Goal: Task Accomplishment & Management: Use online tool/utility

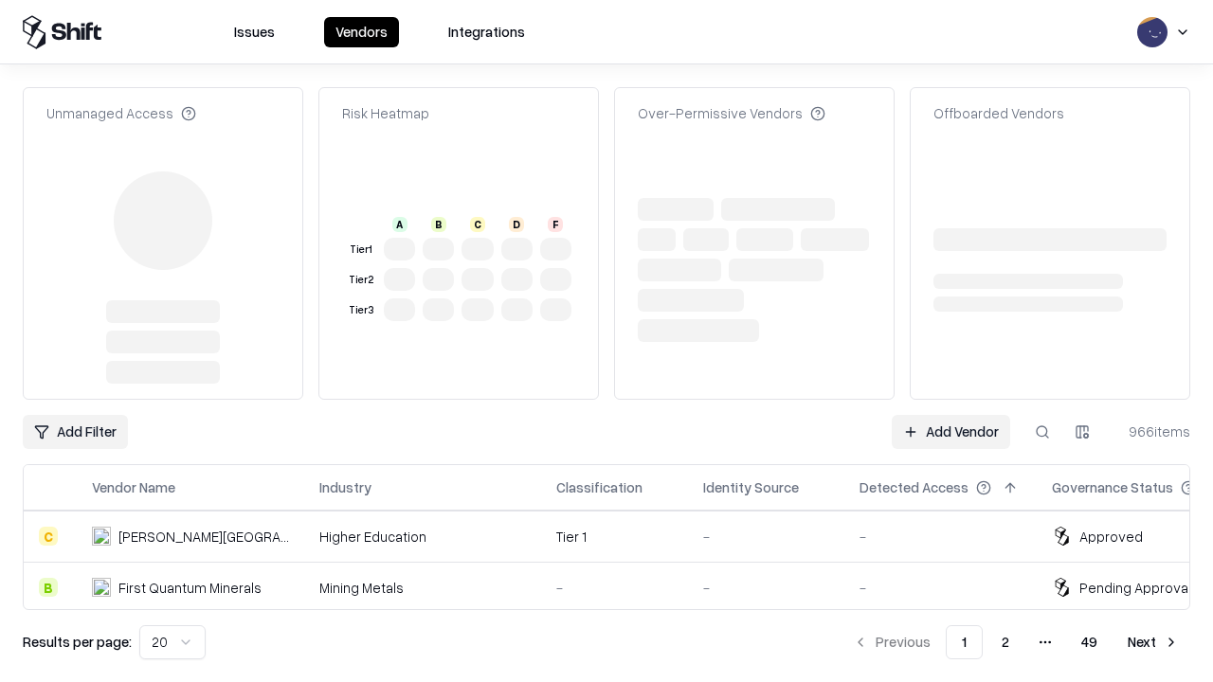
click at [951, 415] on link "Add Vendor" at bounding box center [951, 432] width 118 height 34
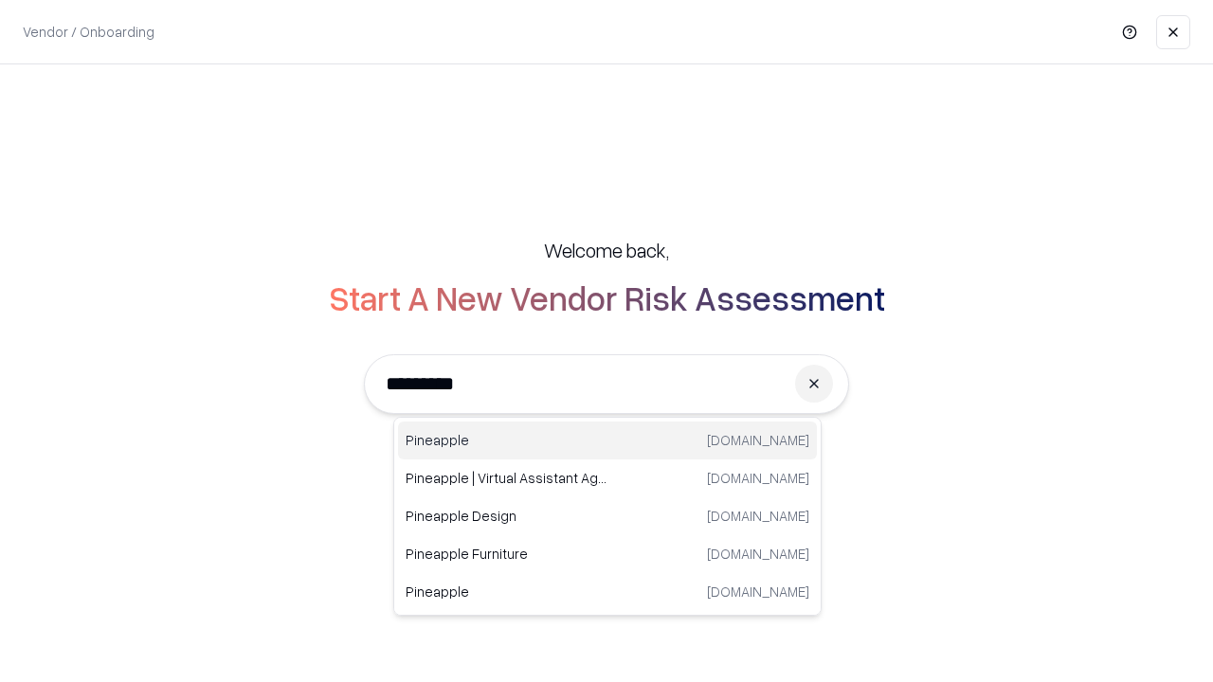
click at [608, 441] on div "Pineapple [DOMAIN_NAME]" at bounding box center [607, 441] width 419 height 38
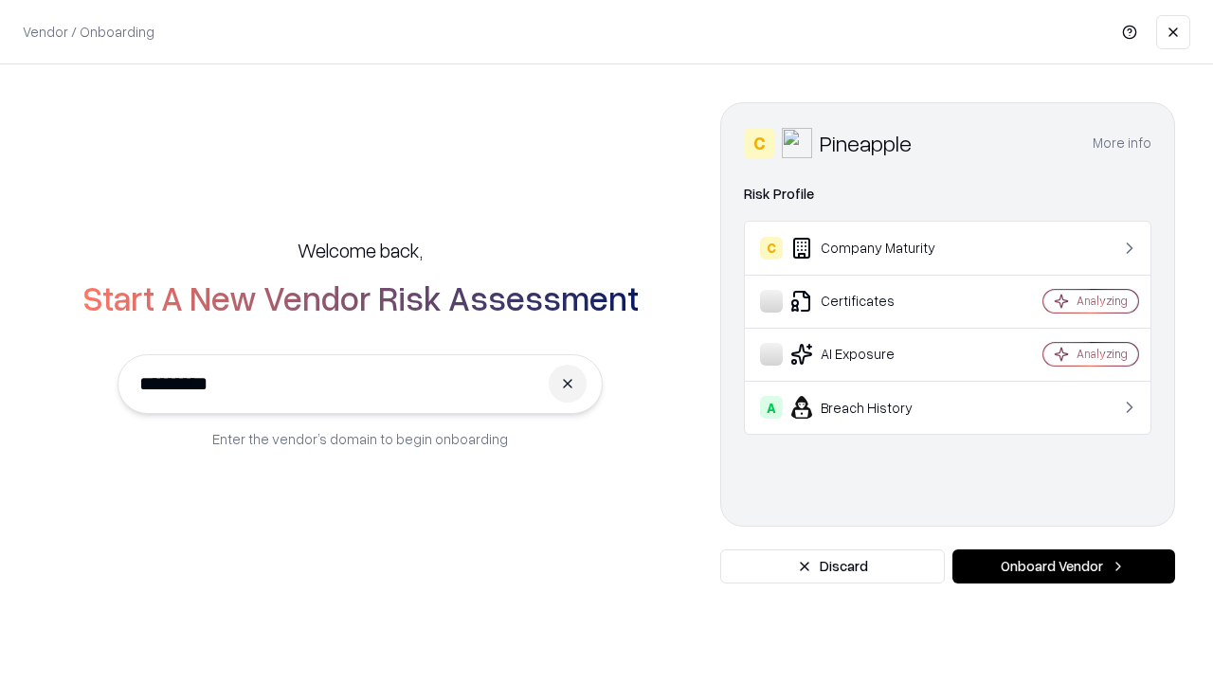
type input "*********"
click at [1064, 567] on button "Onboard Vendor" at bounding box center [1064, 567] width 223 height 34
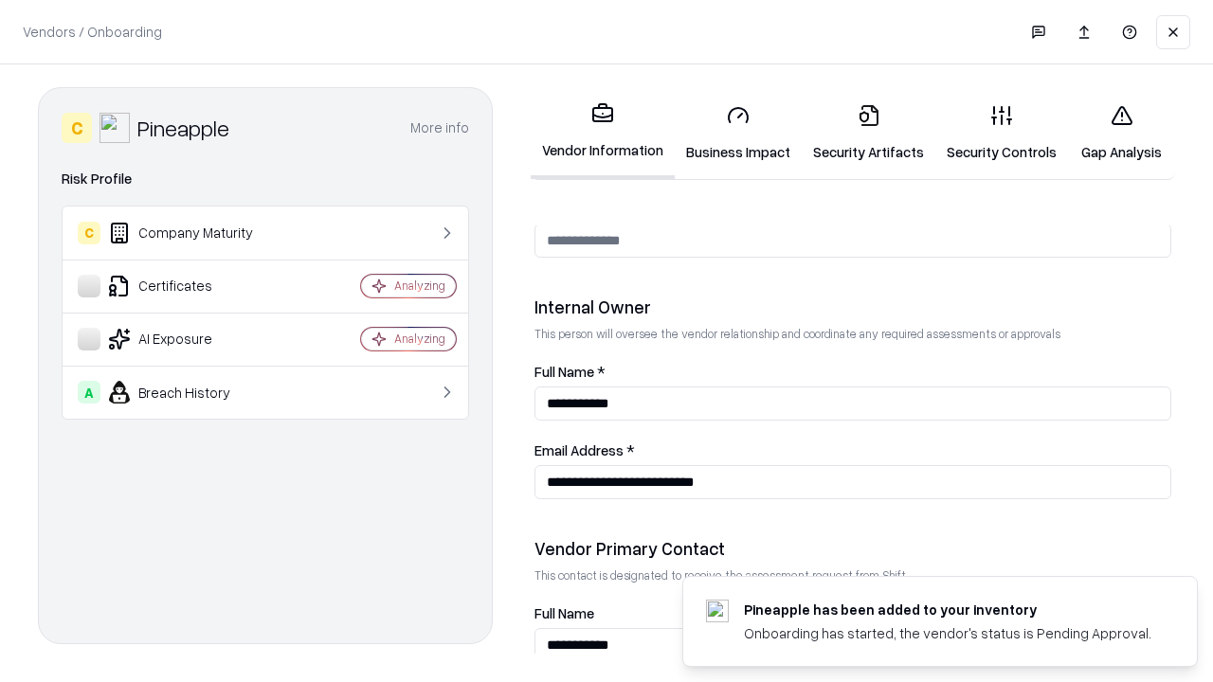
scroll to position [982, 0]
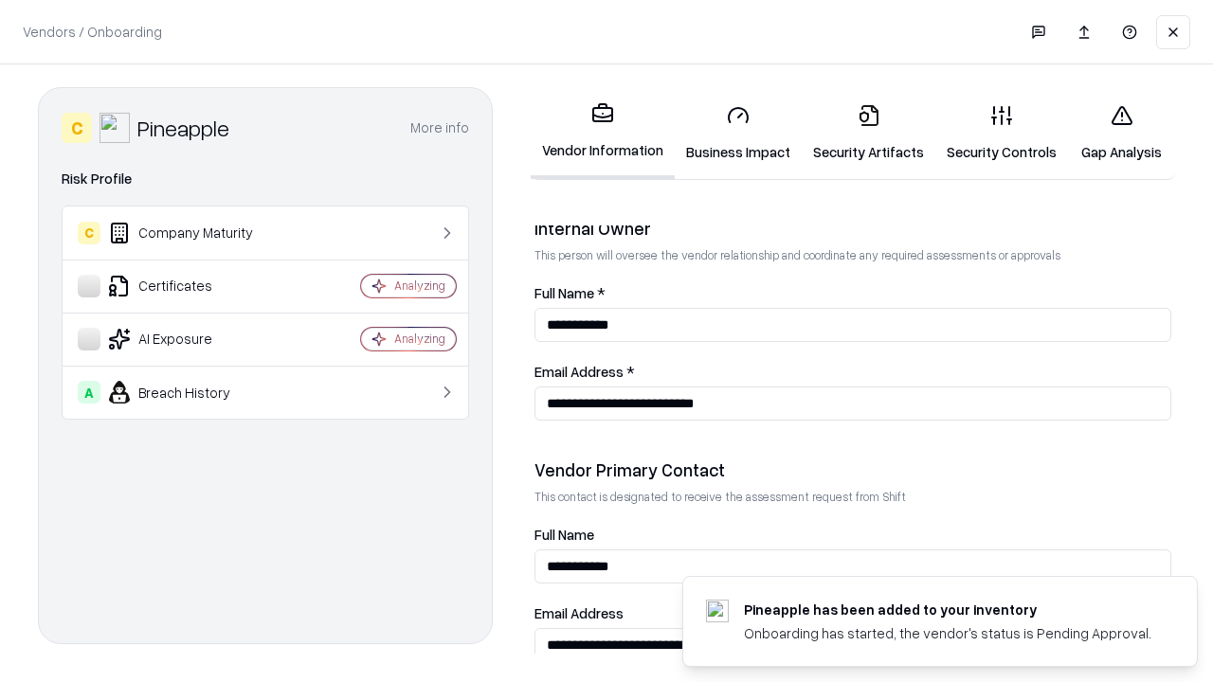
click at [738, 133] on link "Business Impact" at bounding box center [738, 133] width 127 height 88
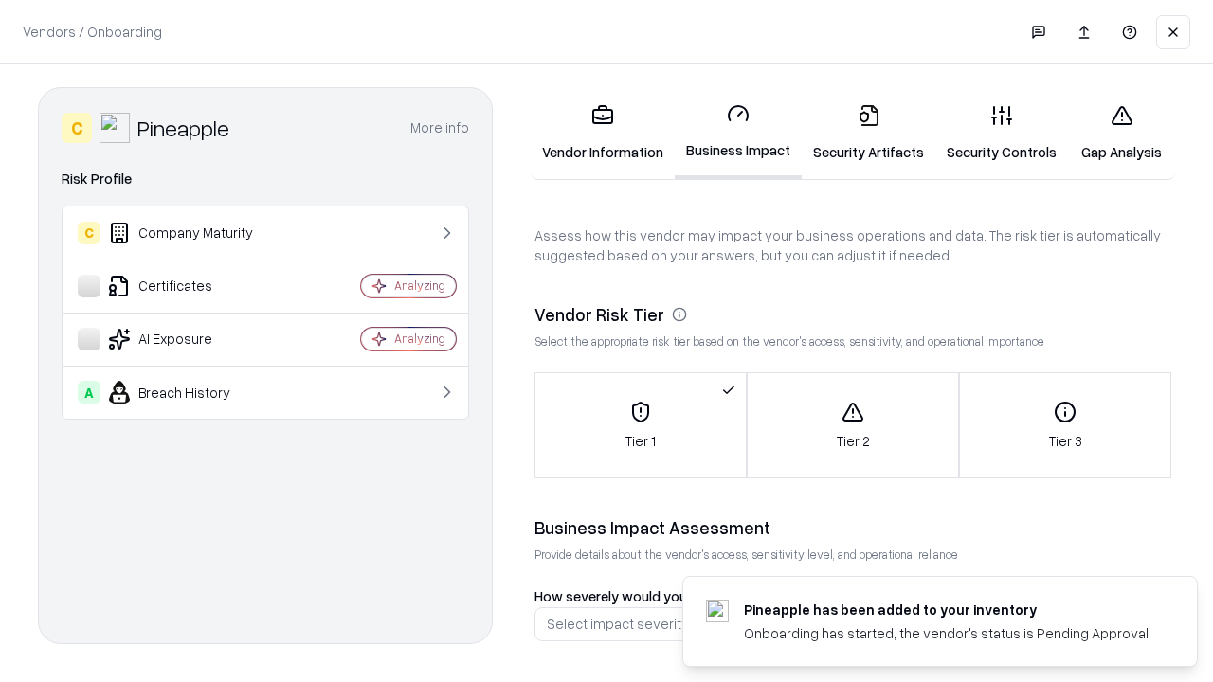
click at [1121, 133] on link "Gap Analysis" at bounding box center [1121, 133] width 107 height 88
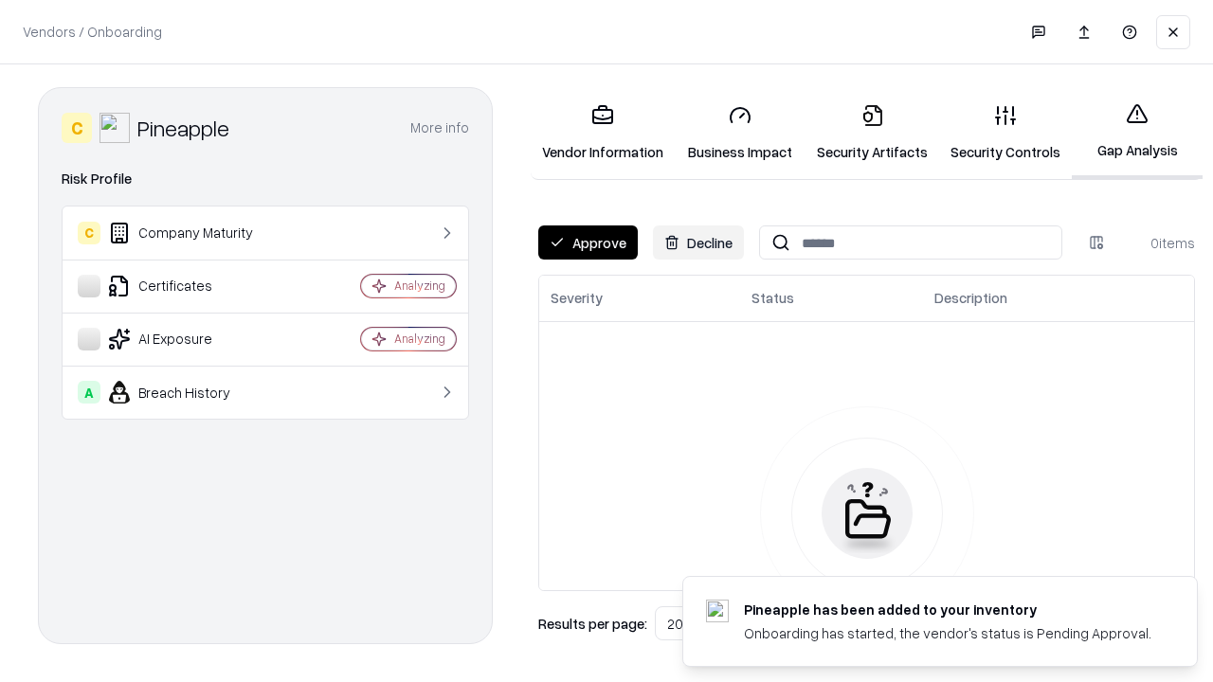
click at [588, 243] on button "Approve" at bounding box center [588, 243] width 100 height 34
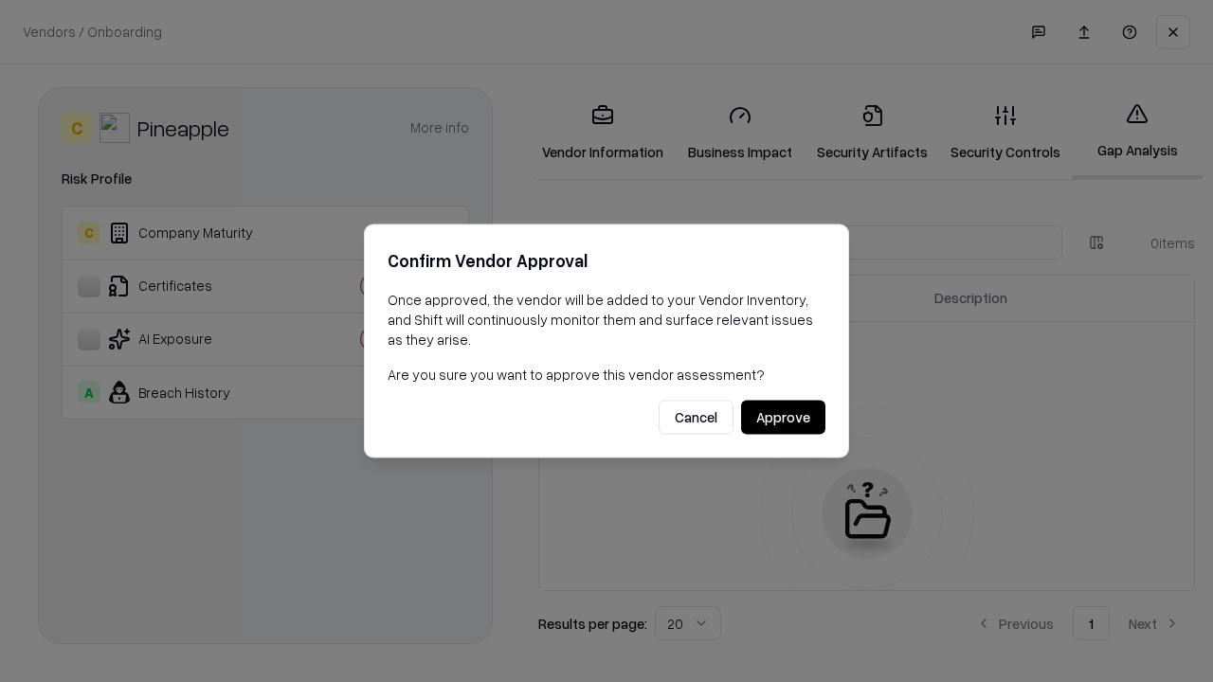
click at [783, 417] on button "Approve" at bounding box center [783, 418] width 84 height 34
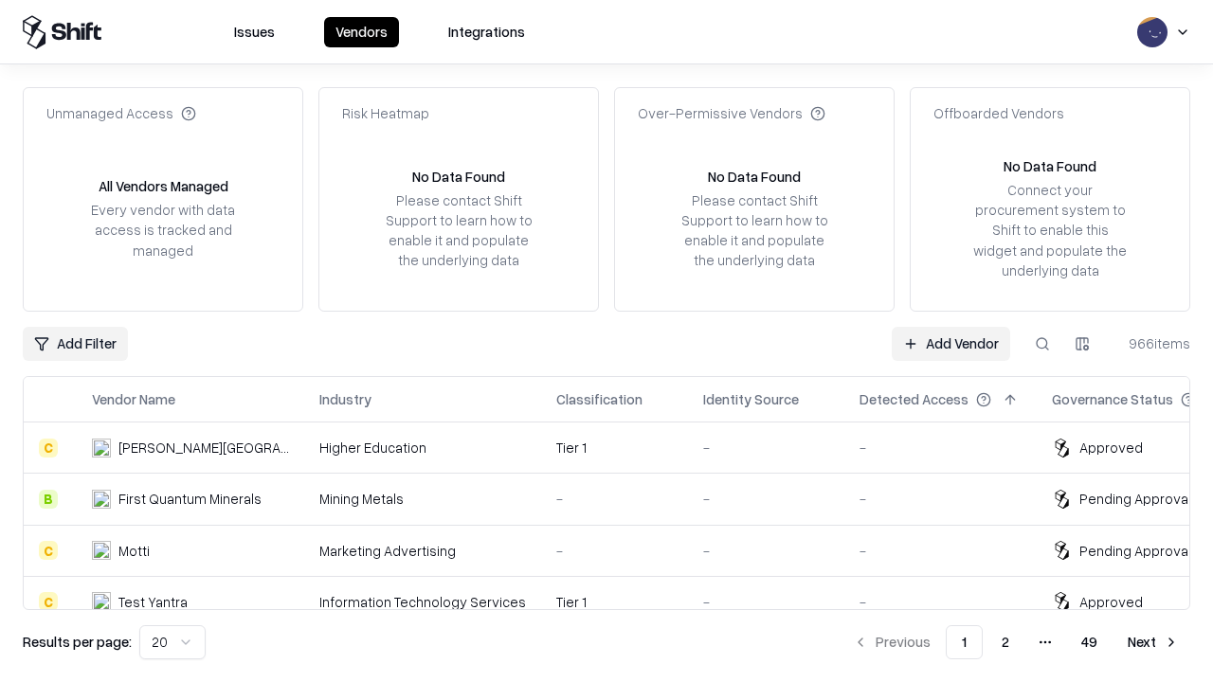
type input "*********"
click at [951, 343] on link "Add Vendor" at bounding box center [951, 344] width 118 height 34
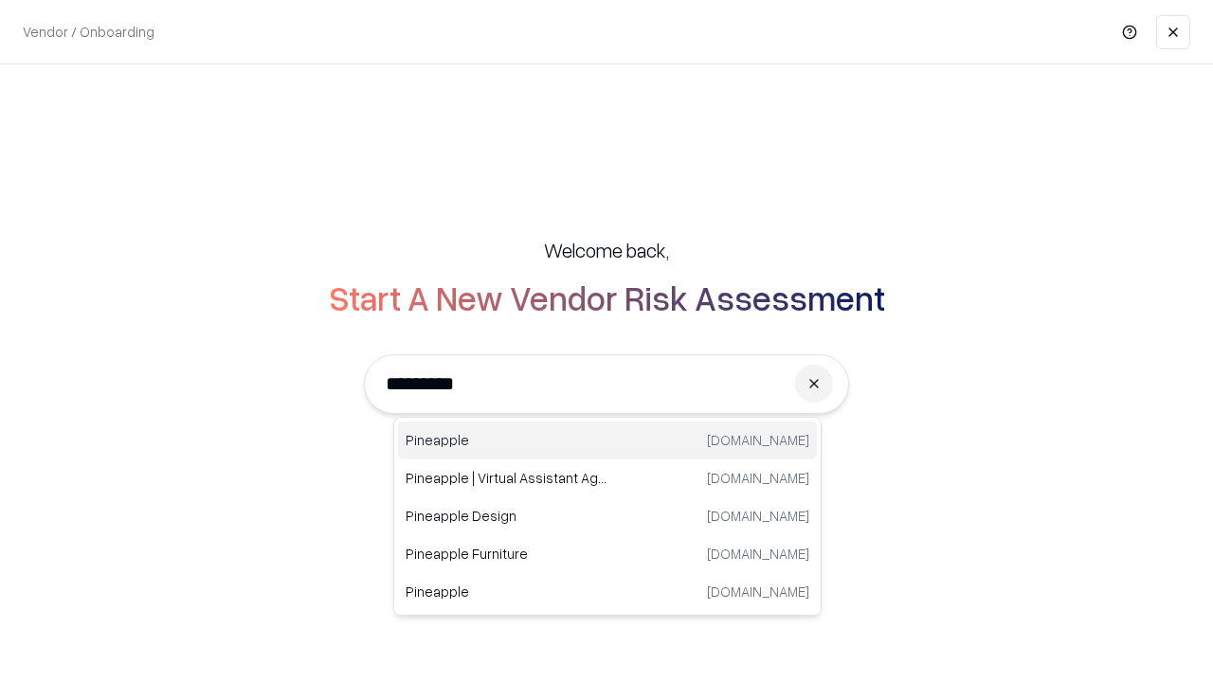
click at [608, 441] on div "Pineapple [DOMAIN_NAME]" at bounding box center [607, 441] width 419 height 38
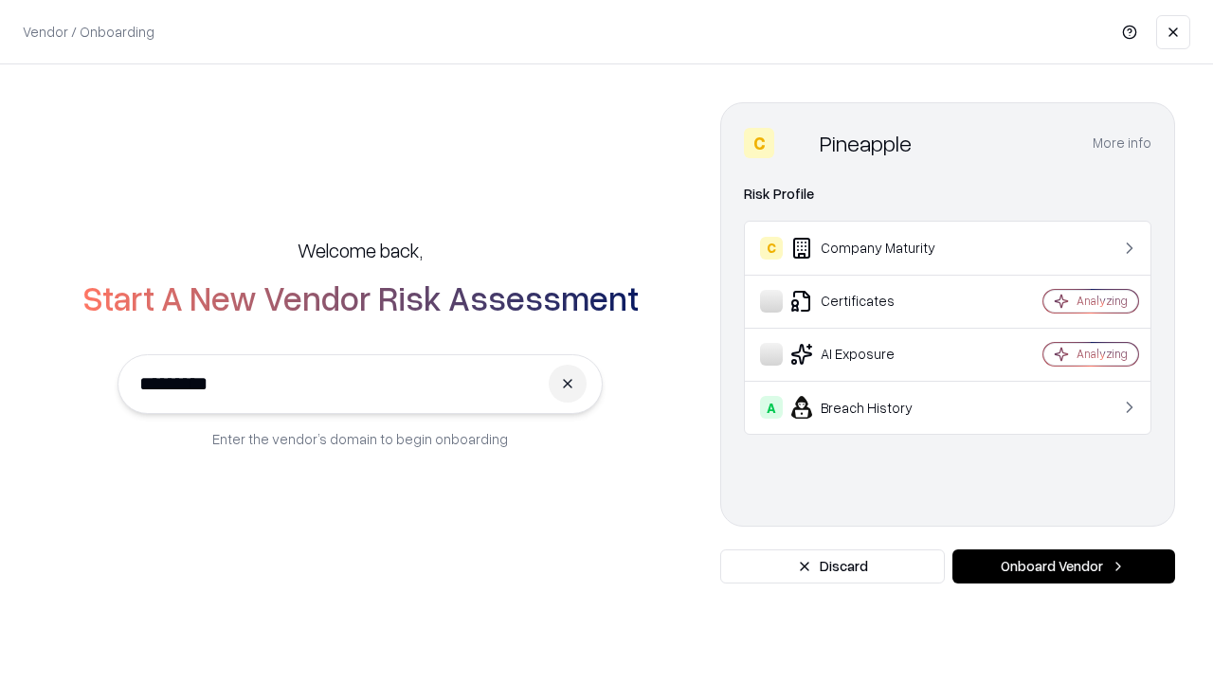
type input "*********"
click at [1064, 567] on button "Onboard Vendor" at bounding box center [1064, 567] width 223 height 34
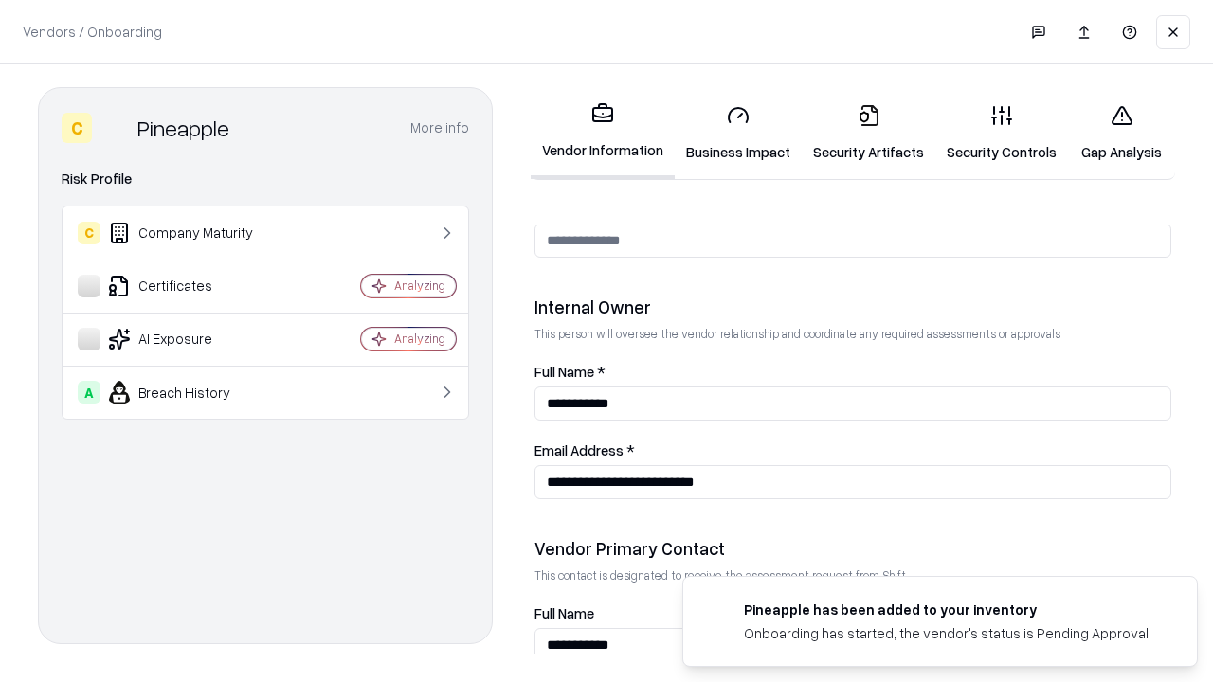
scroll to position [982, 0]
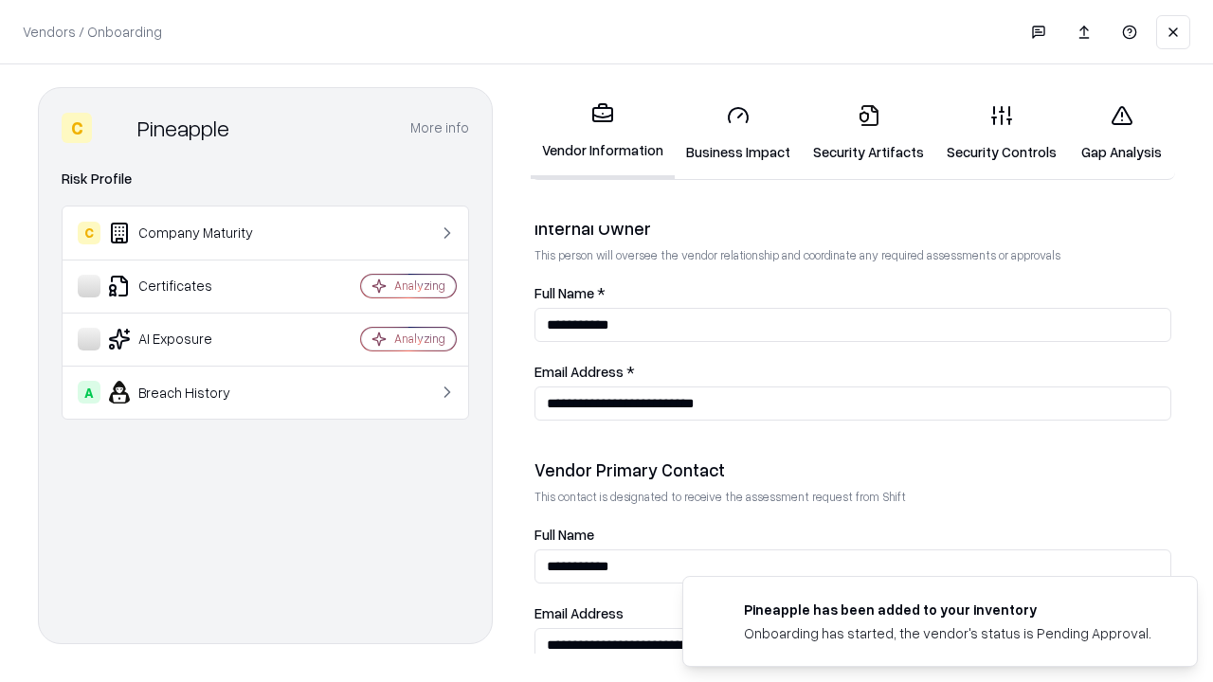
click at [1121, 133] on link "Gap Analysis" at bounding box center [1121, 133] width 107 height 88
